Goal: Register for event/course

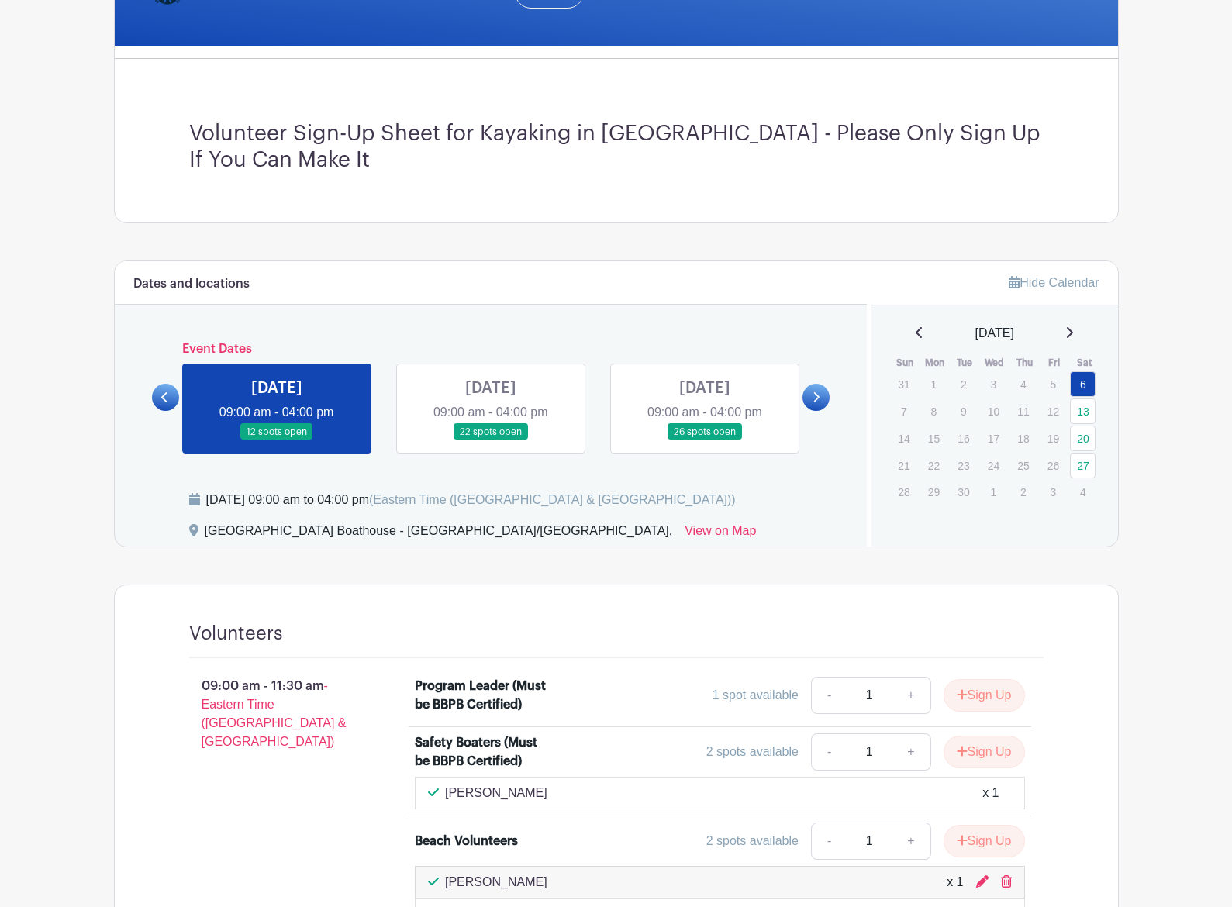
scroll to position [346, 0]
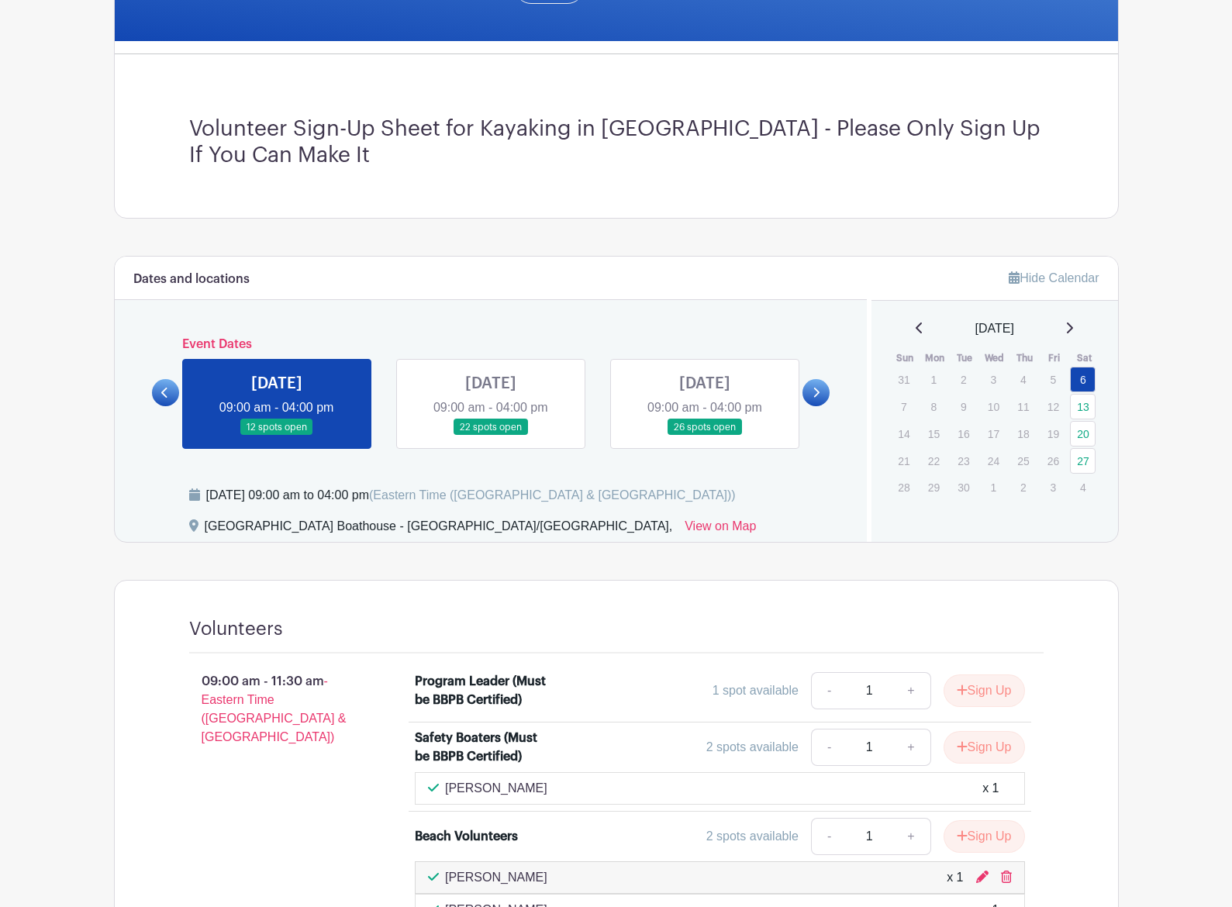
click at [277, 436] on link at bounding box center [277, 436] width 0 height 0
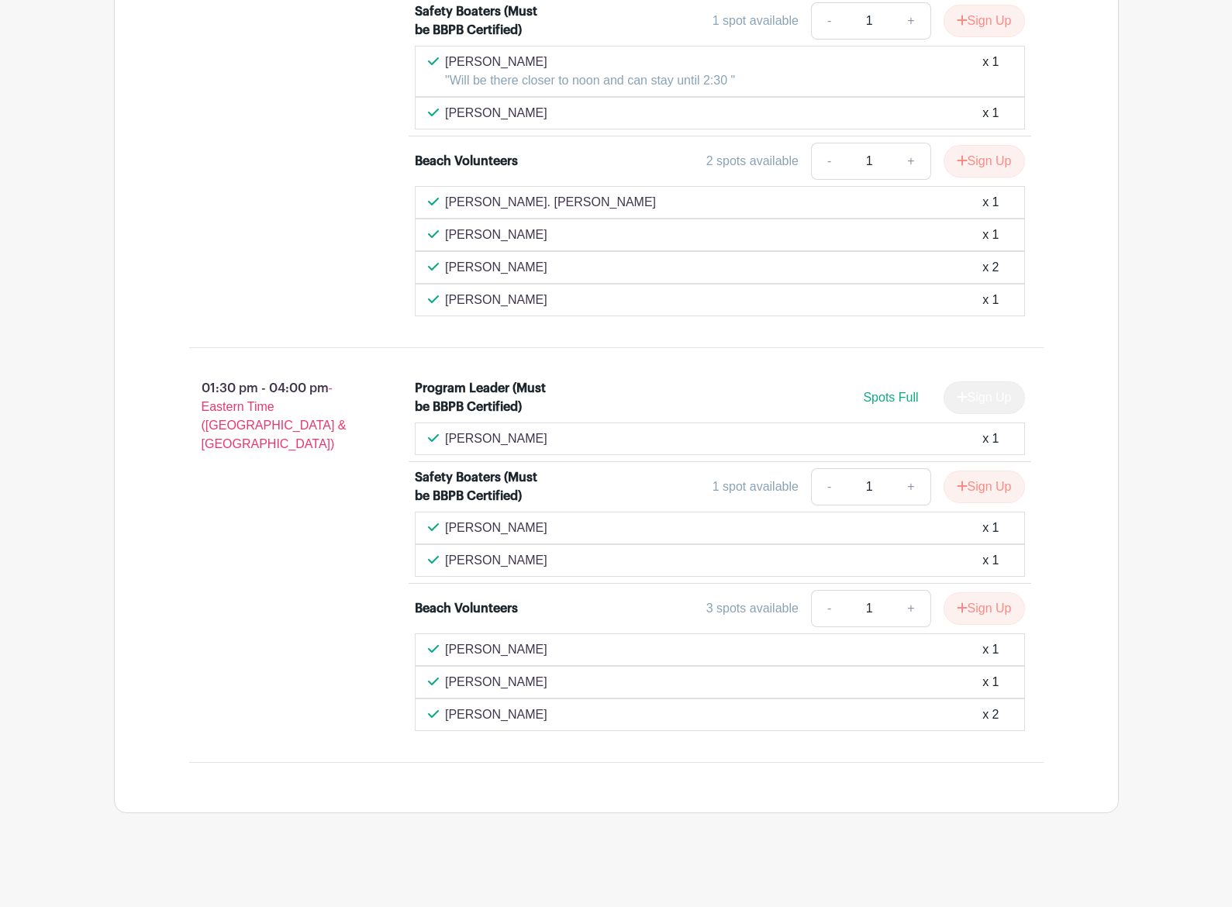
scroll to position [1523, 0]
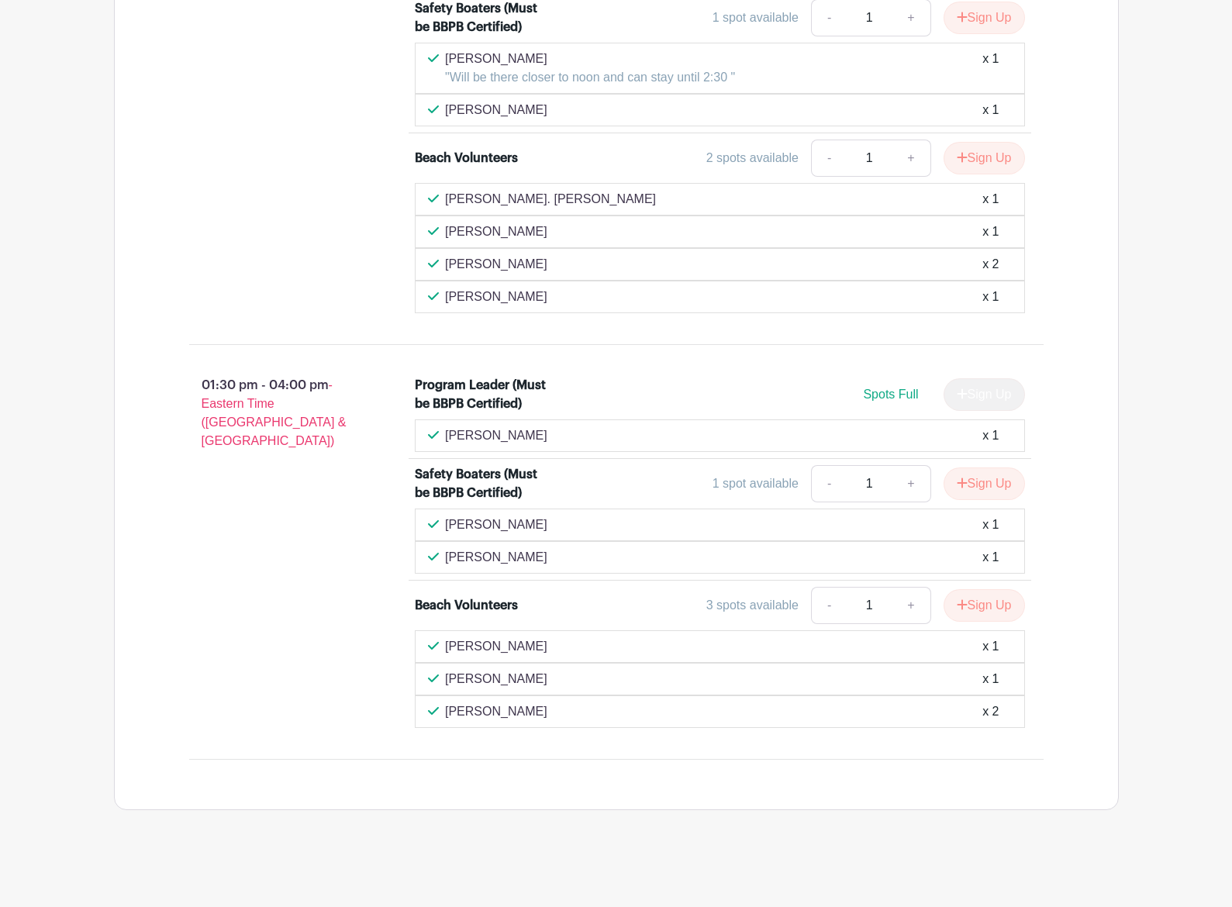
click at [469, 436] on p "[PERSON_NAME]" at bounding box center [496, 435] width 102 height 19
click at [527, 442] on p "[PERSON_NAME]" at bounding box center [496, 436] width 102 height 19
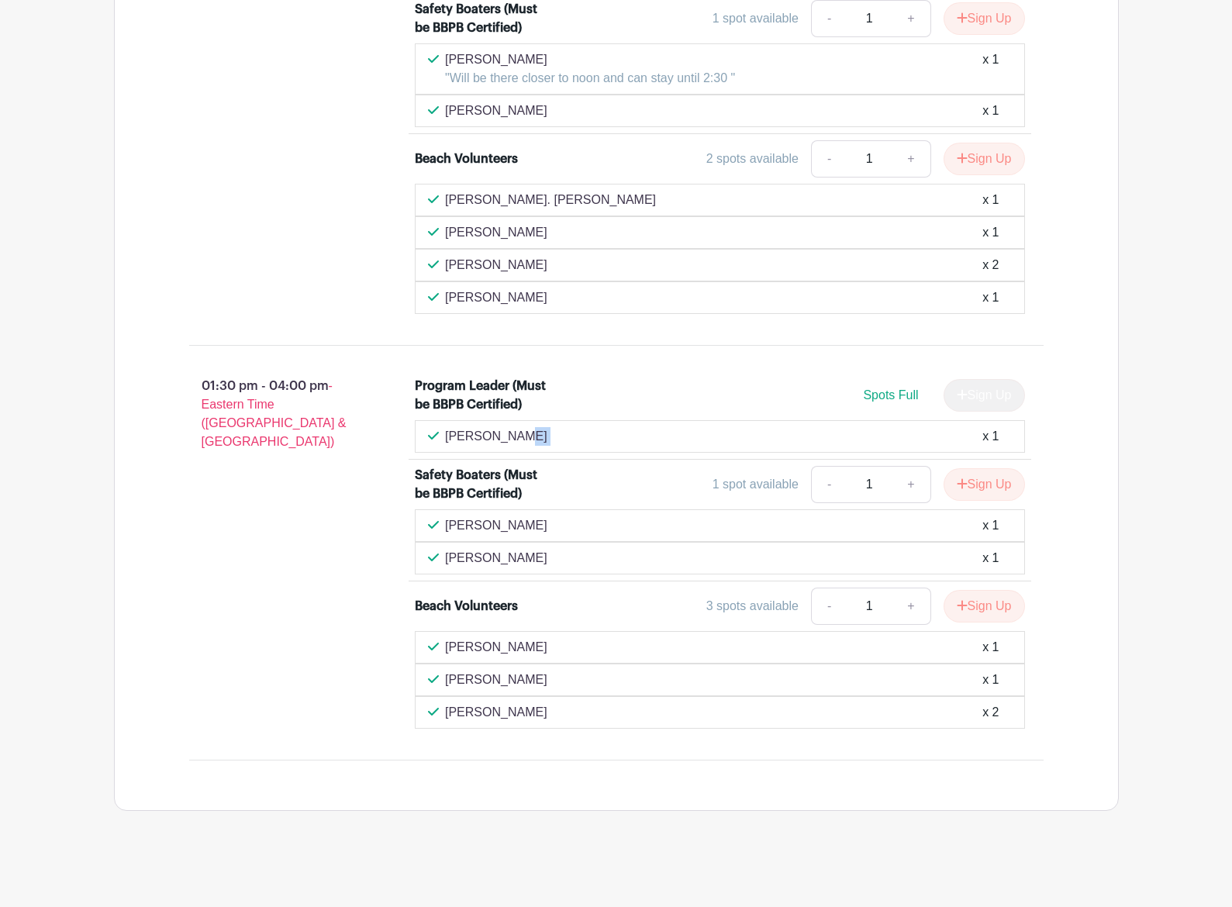
click at [527, 442] on p "[PERSON_NAME]" at bounding box center [496, 436] width 102 height 19
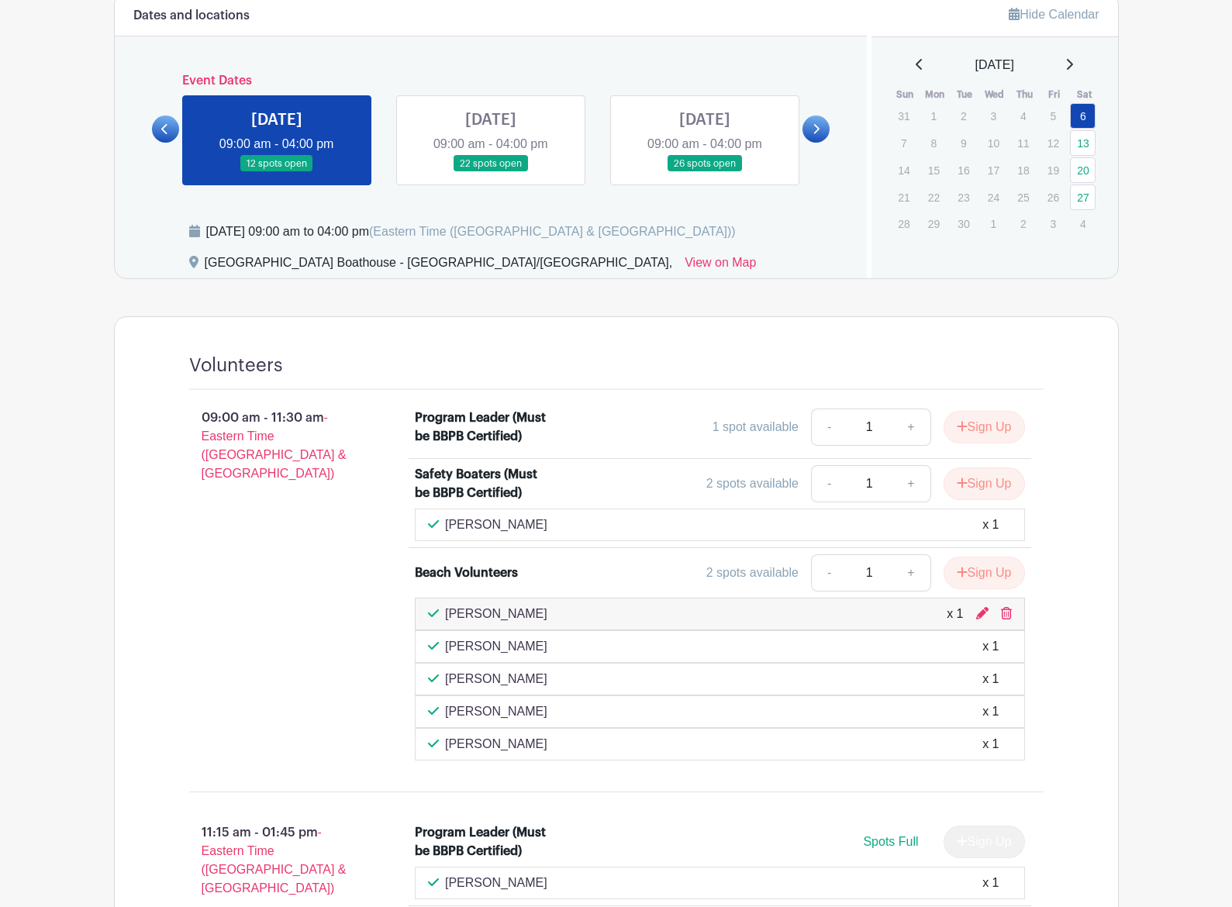
scroll to position [605, 0]
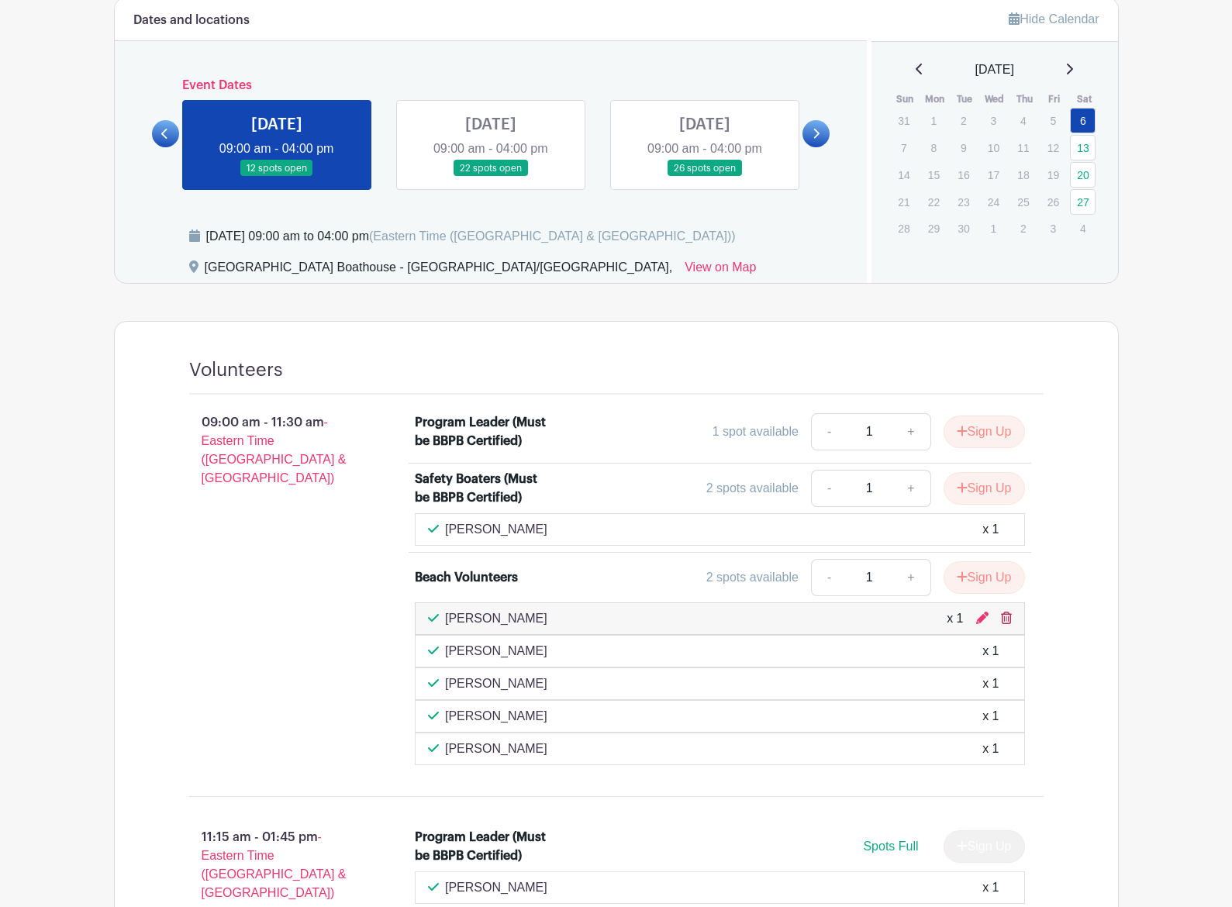
click at [1005, 617] on icon at bounding box center [1006, 618] width 11 height 12
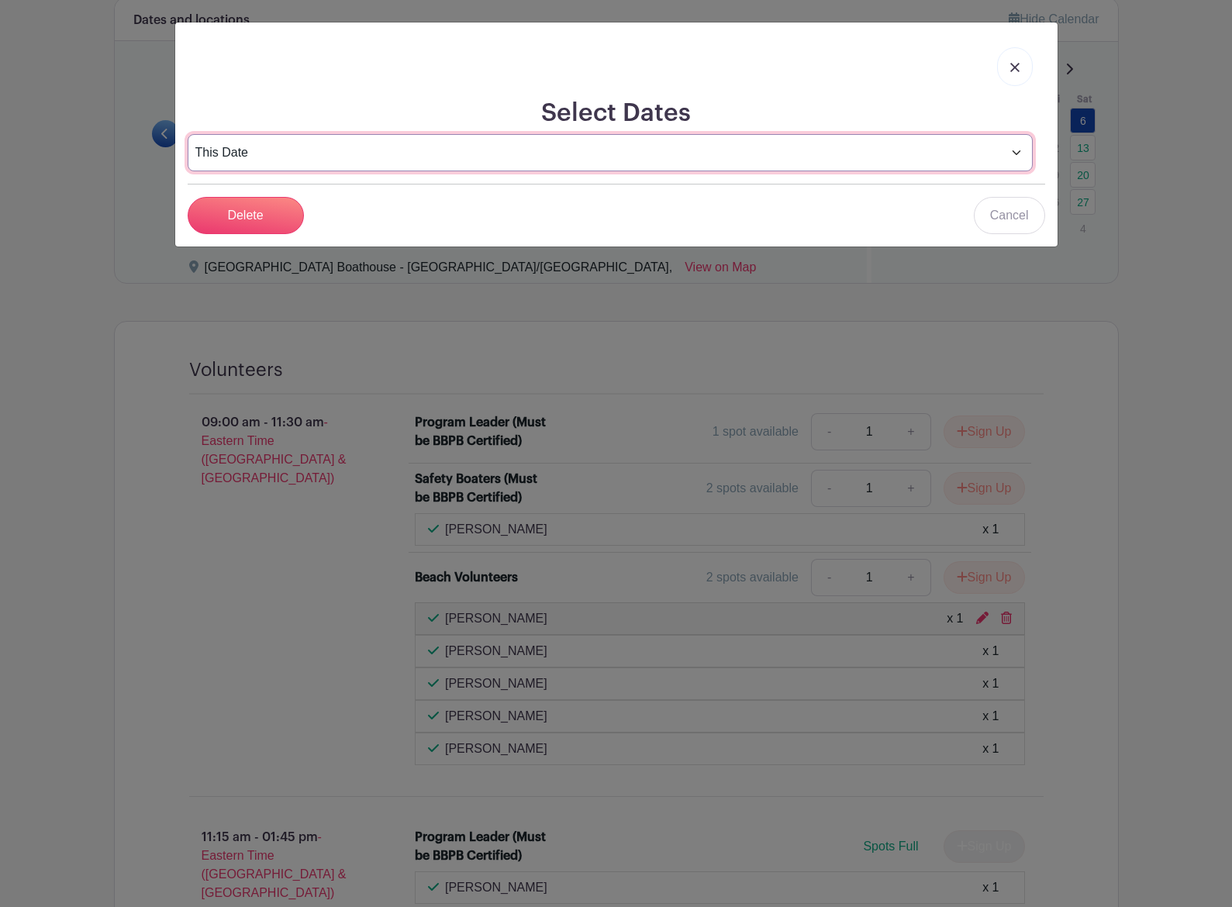
click at [345, 156] on select "This Date Select Dates" at bounding box center [610, 152] width 845 height 37
click at [188, 134] on select "This Date Select Dates" at bounding box center [610, 152] width 845 height 37
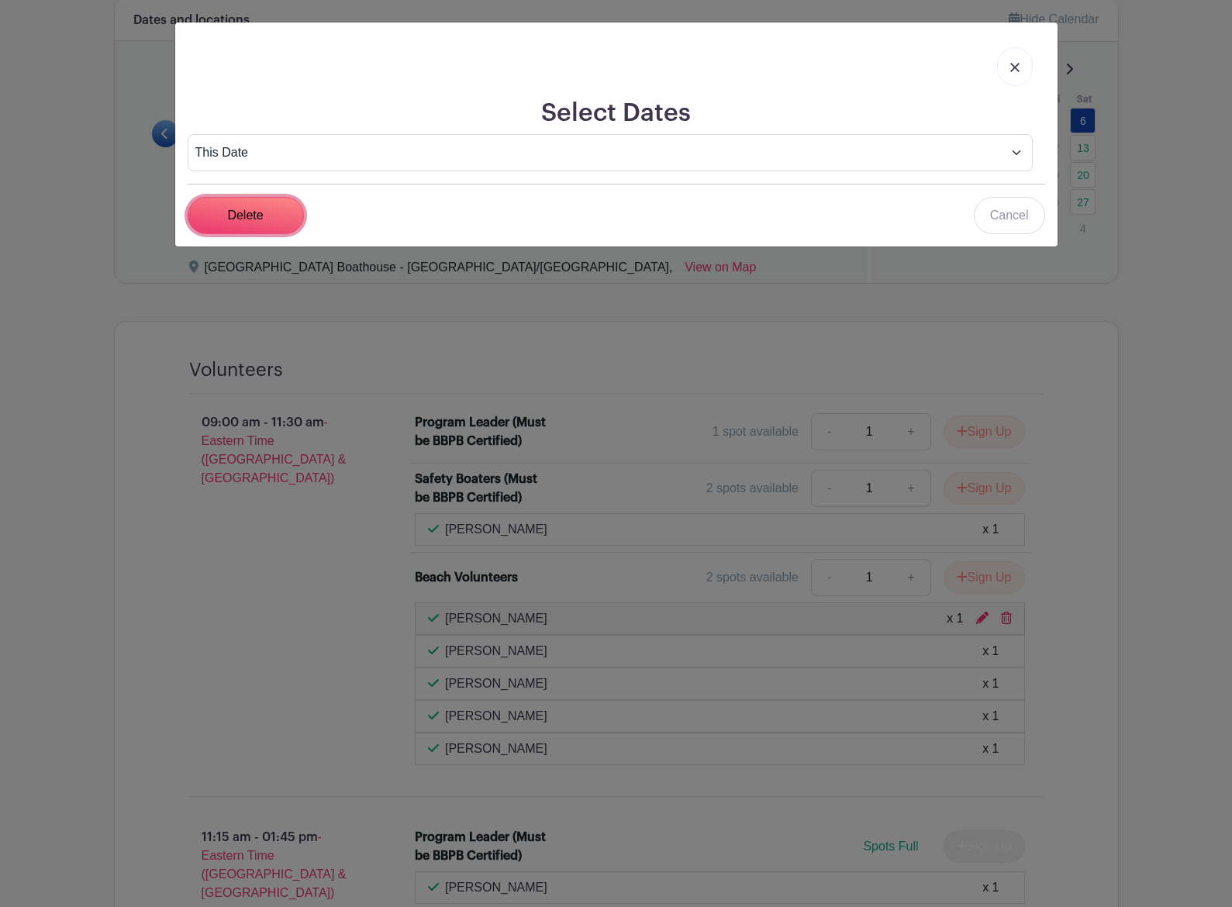
click at [277, 219] on input "Delete" at bounding box center [246, 215] width 116 height 37
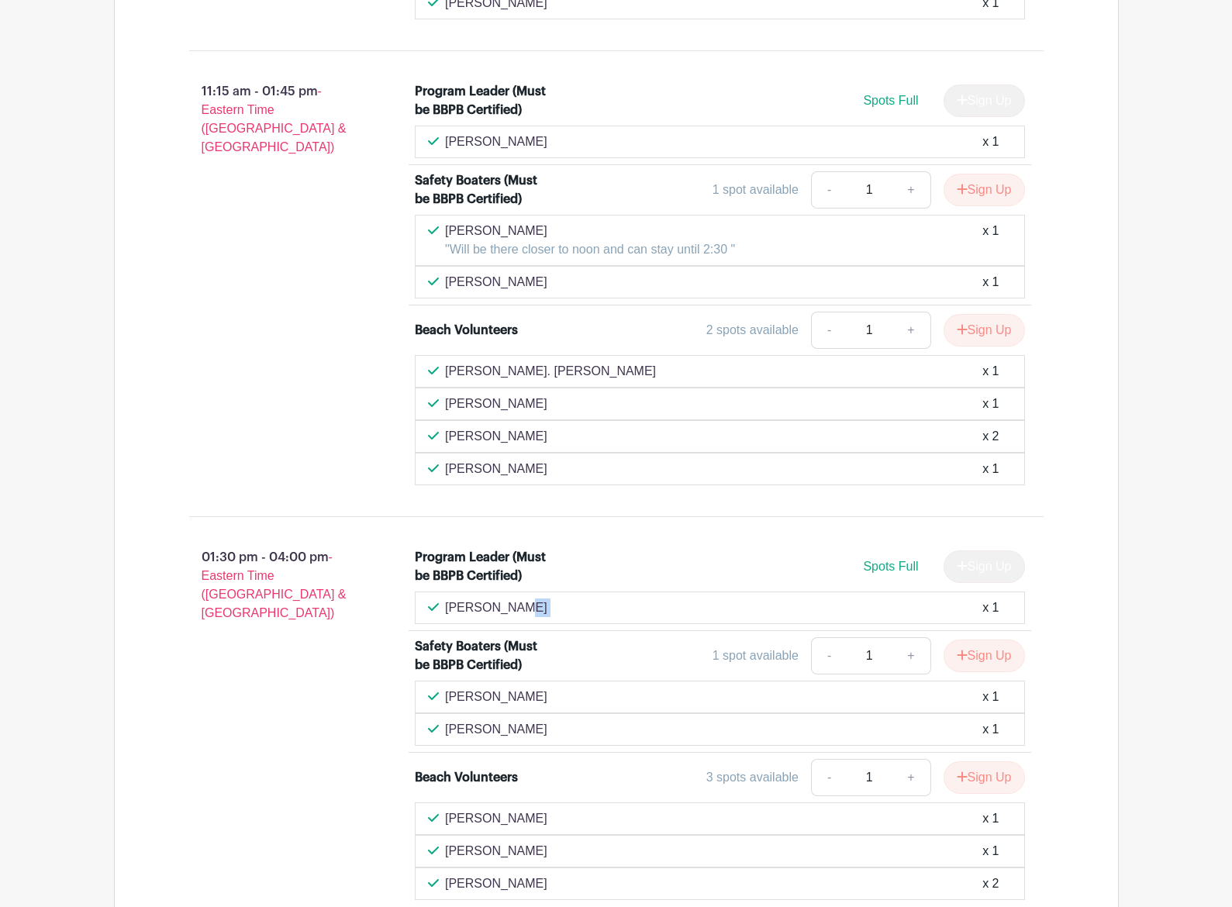
scroll to position [1491, 0]
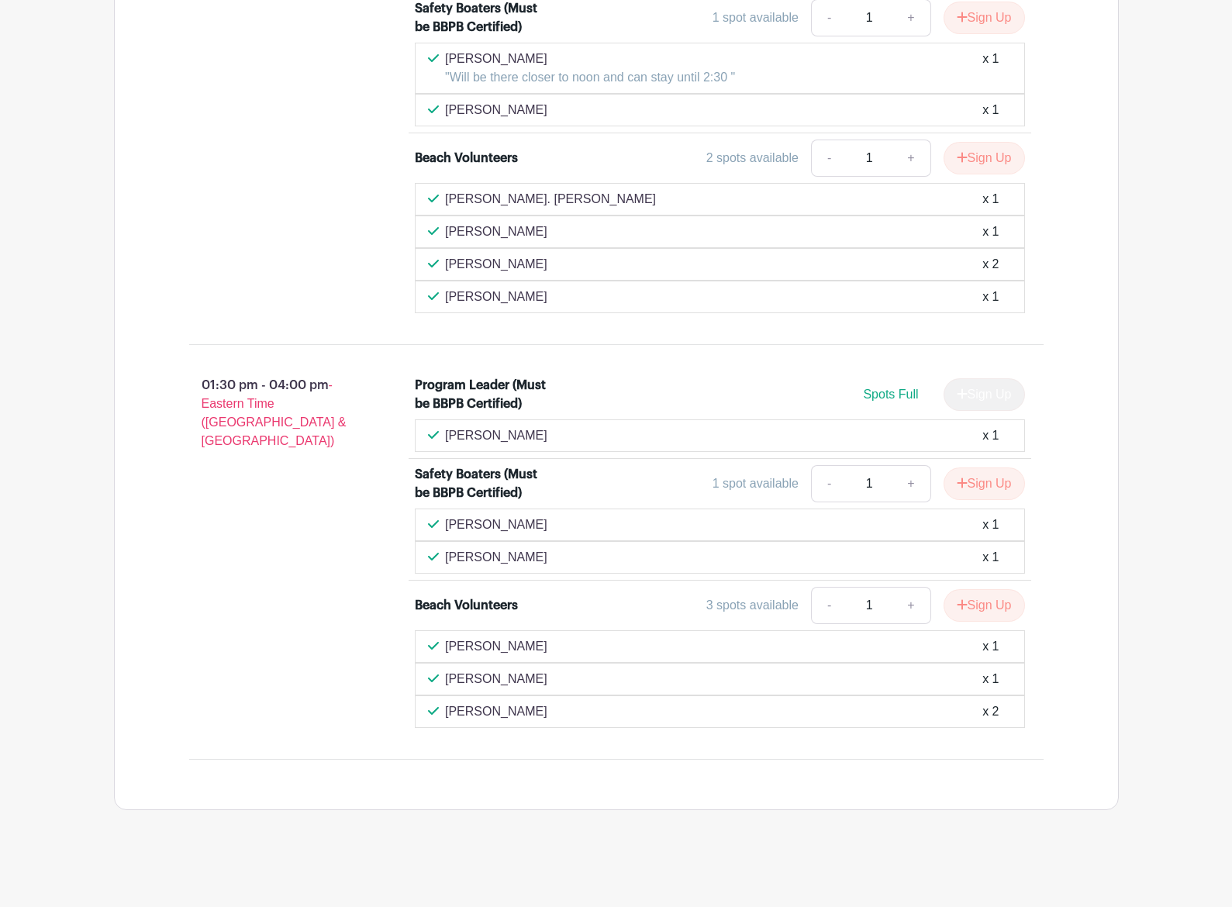
click at [230, 558] on div "01:30 pm - 04:00 pm - Eastern Time ([GEOGRAPHIC_DATA] & [GEOGRAPHIC_DATA])" at bounding box center [277, 552] width 226 height 364
click at [988, 607] on button "Sign Up" at bounding box center [983, 605] width 81 height 33
click at [1050, 869] on link "Review & Confirm Signups" at bounding box center [1028, 865] width 180 height 37
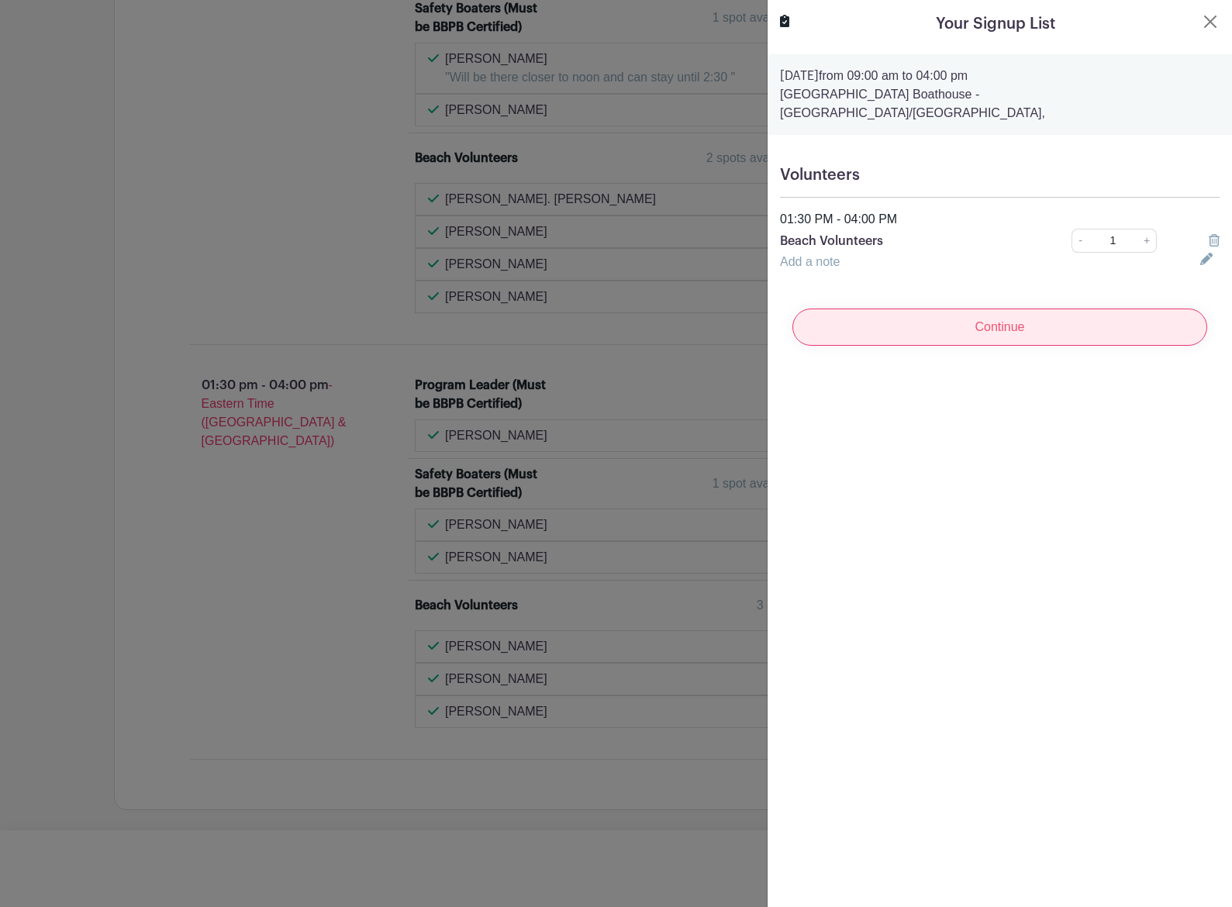
click at [1037, 310] on input "Continue" at bounding box center [999, 327] width 415 height 37
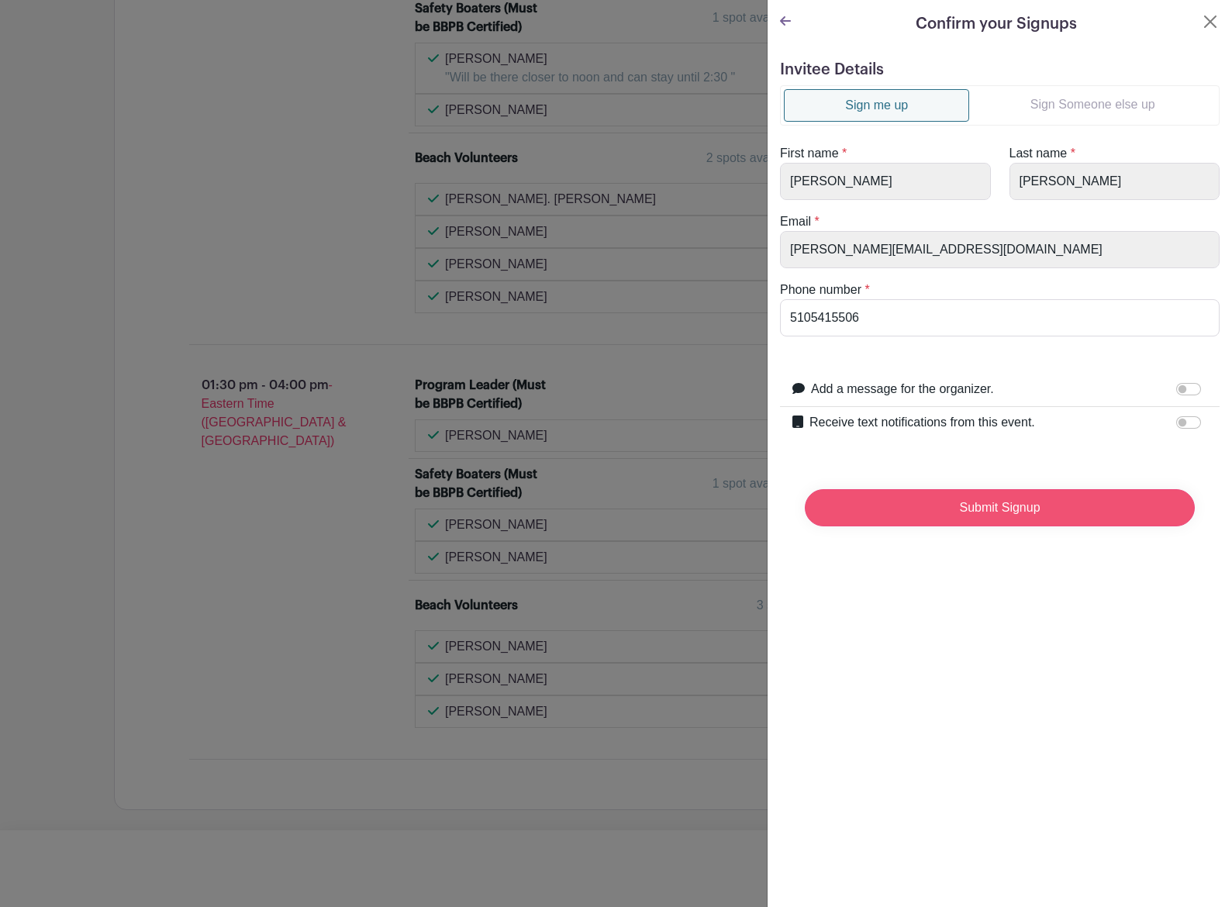
click at [949, 520] on input "Submit Signup" at bounding box center [1000, 507] width 390 height 37
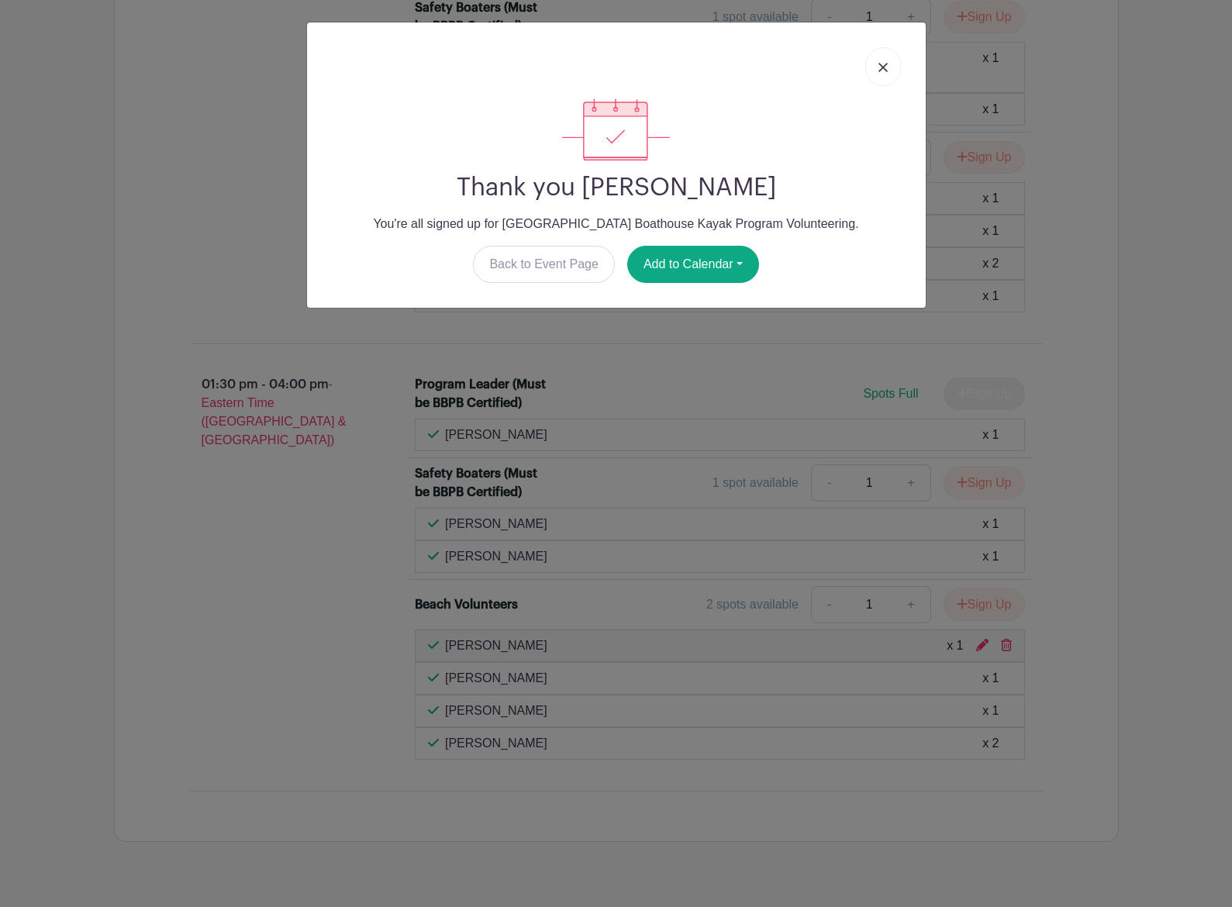
click at [880, 74] on link at bounding box center [883, 66] width 36 height 39
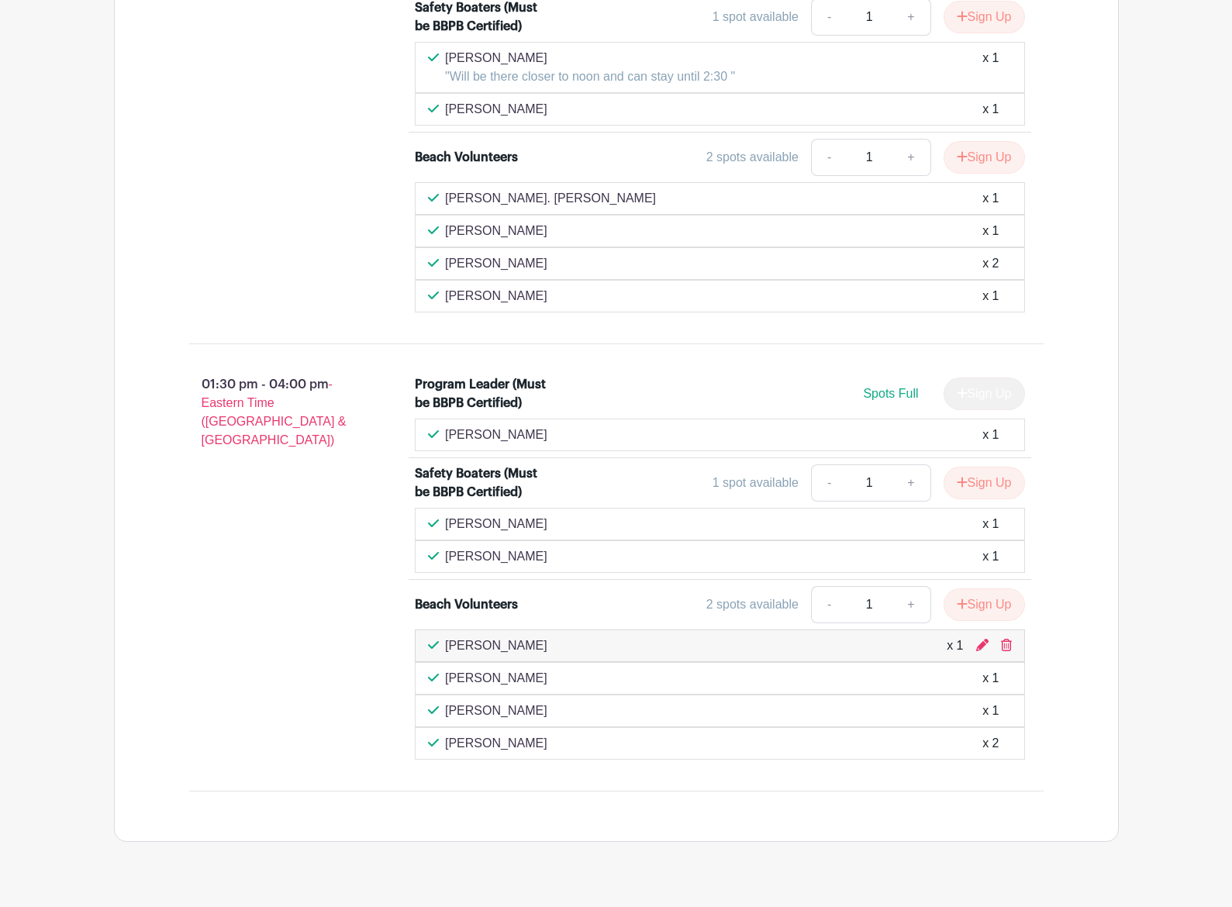
click at [205, 212] on div "11:15 am - 01:45 pm - Eastern Time ([GEOGRAPHIC_DATA] & [GEOGRAPHIC_DATA])" at bounding box center [277, 111] width 226 height 416
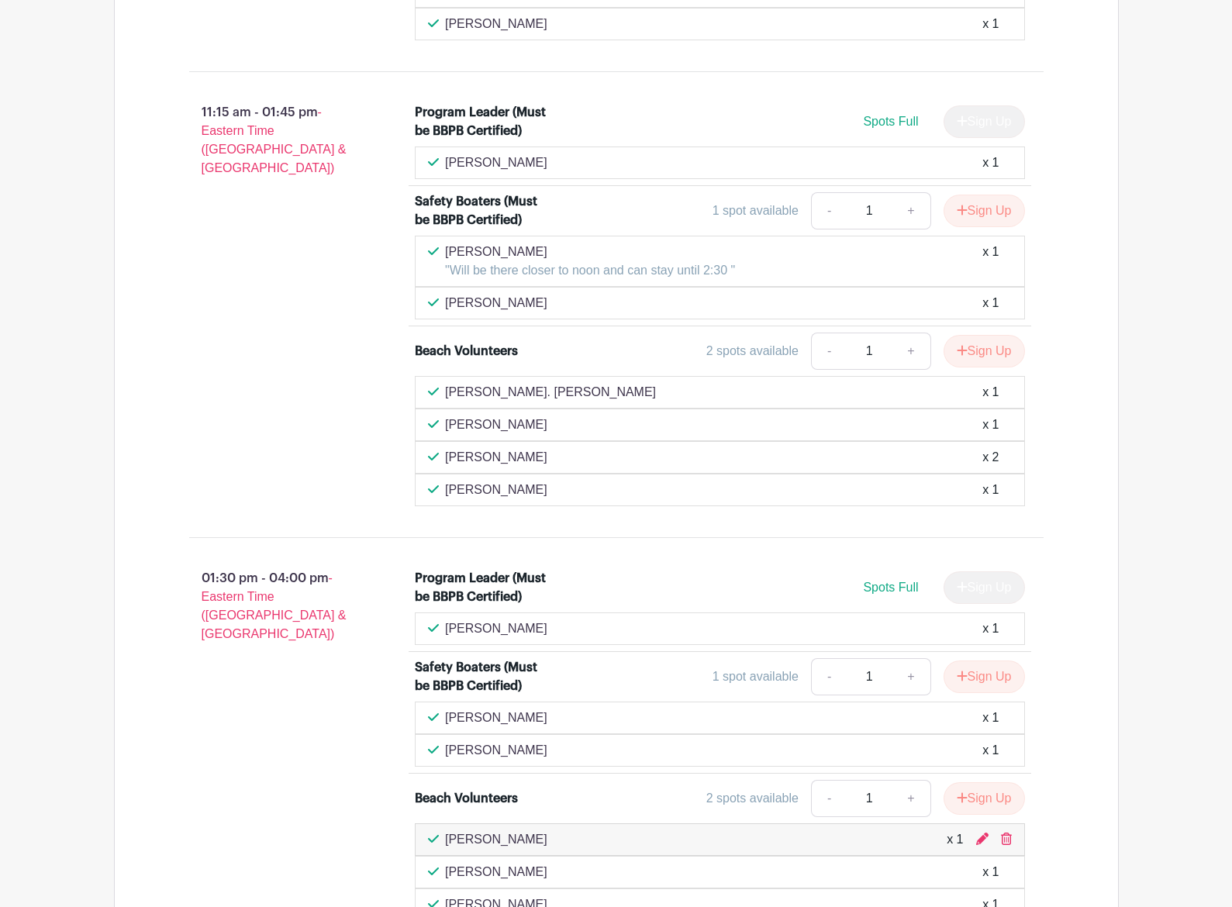
scroll to position [1299, 0]
